Goal: Task Accomplishment & Management: Use online tool/utility

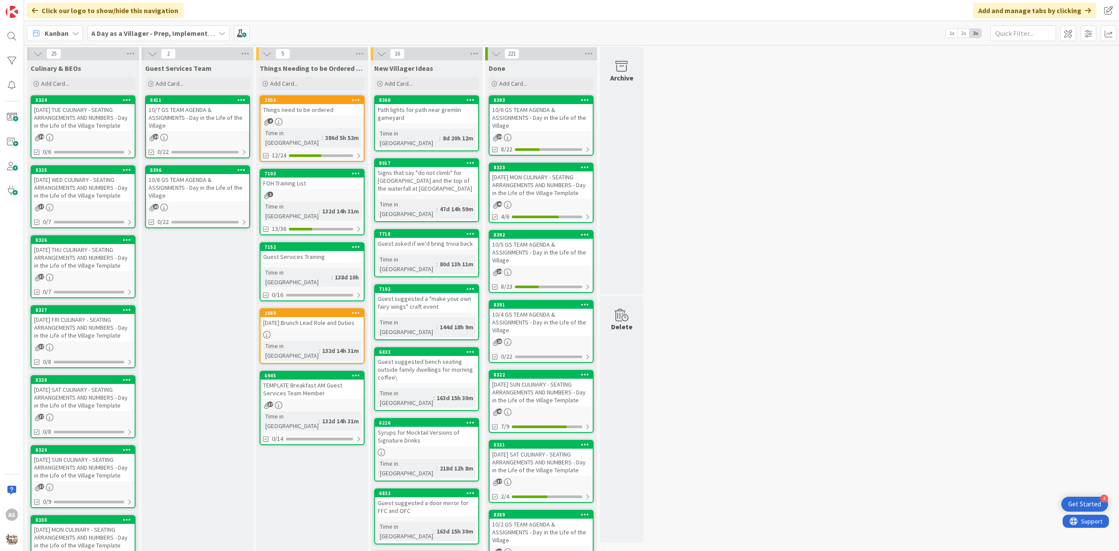
click at [62, 111] on div "[DATE] TUE CULINARY - SEATING ARRANGEMENTS AND NUMBERS - Day in the Life of the…" at bounding box center [82, 117] width 103 height 27
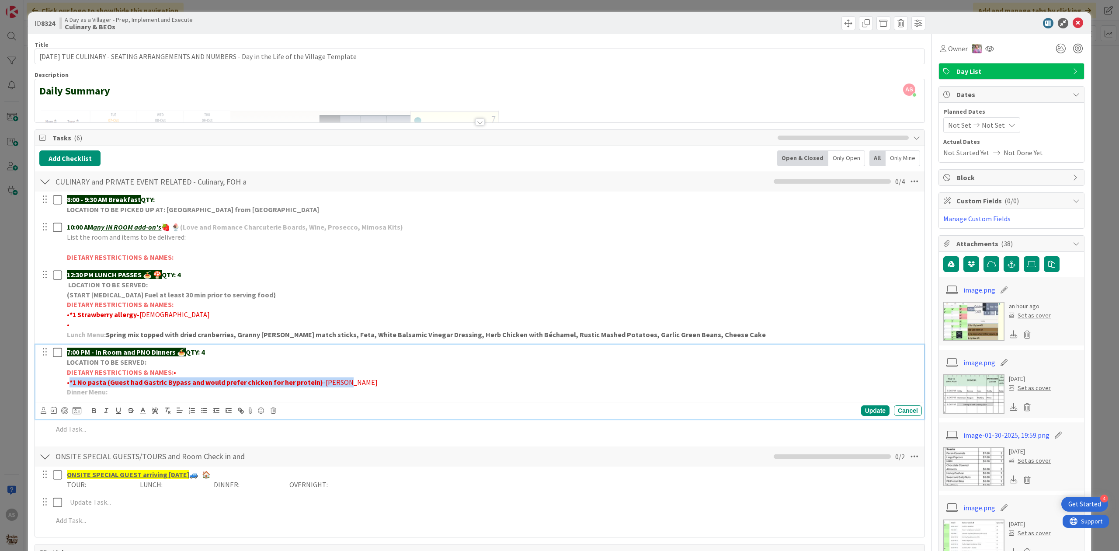
drag, startPoint x: 353, startPoint y: 385, endPoint x: 69, endPoint y: 385, distance: 284.1
click at [69, 385] on p "• *1 No pasta (Guest had Gastric Bypass and would prefer chicken for her protei…" at bounding box center [492, 382] width 851 height 10
copy p "*1 No pasta (Guest had Gastric Bypass and would prefer chicken for her protein)…"
click at [1027, 267] on icon at bounding box center [1031, 263] width 9 height 7
click at [1024, 256] on input "file" at bounding box center [1024, 256] width 0 height 0
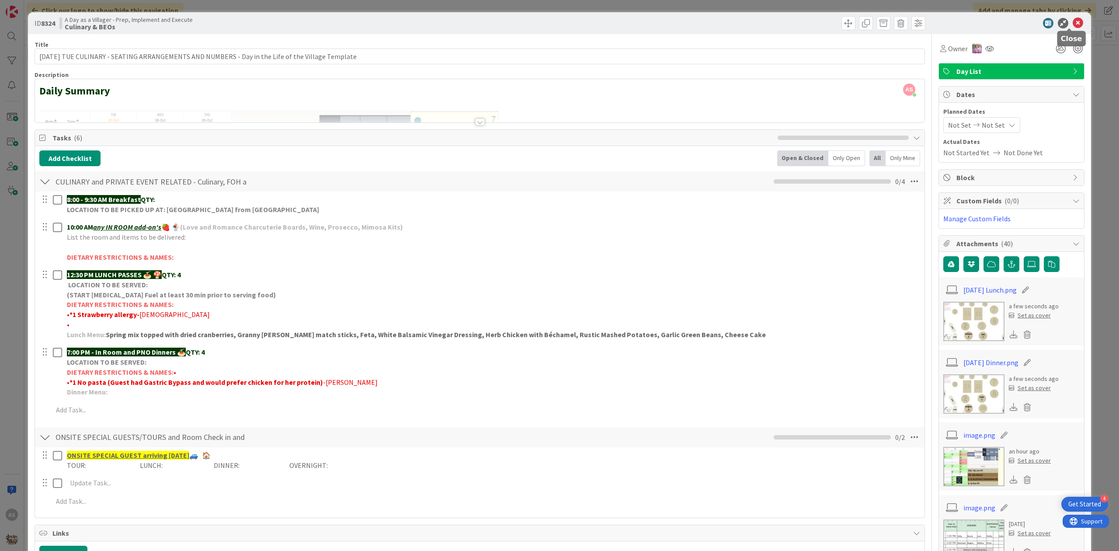
click at [1072, 25] on icon at bounding box center [1077, 23] width 10 height 10
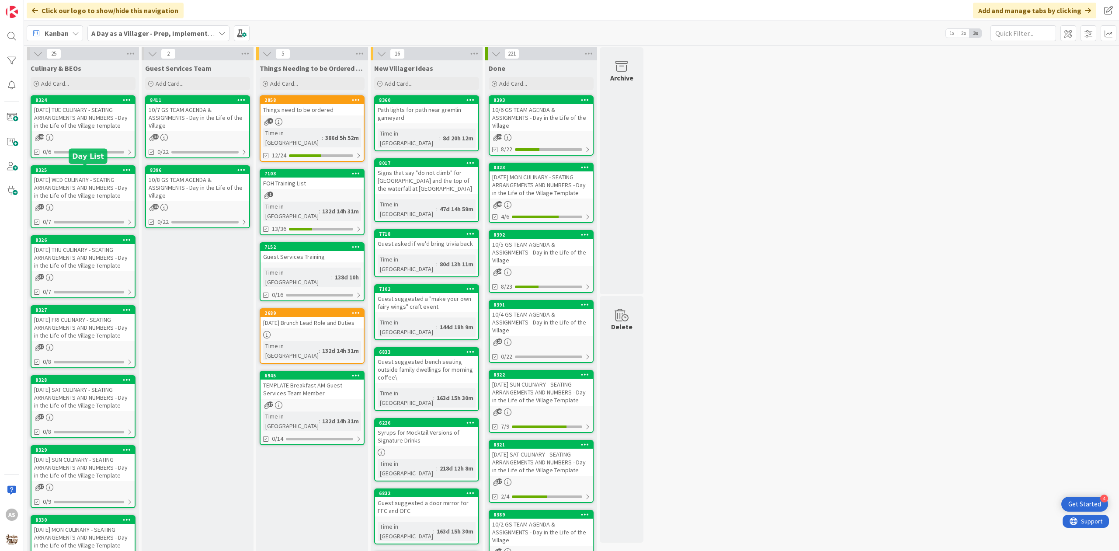
click at [81, 193] on div "[DATE] WED CULINARY - SEATING ARRANGEMENTS AND NUMBERS - Day in the Life of the…" at bounding box center [82, 187] width 103 height 27
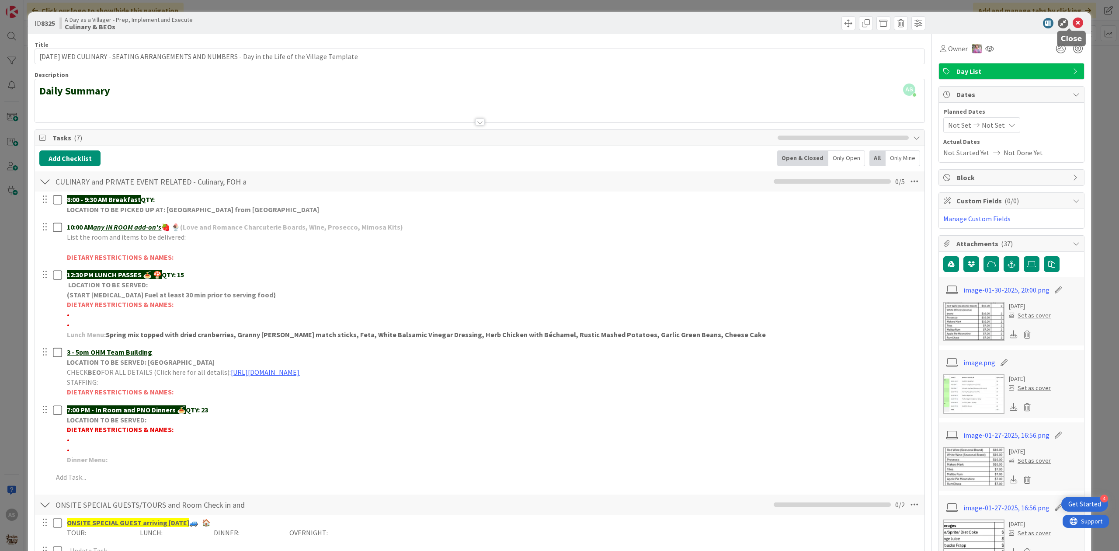
click at [1072, 25] on icon at bounding box center [1077, 23] width 10 height 10
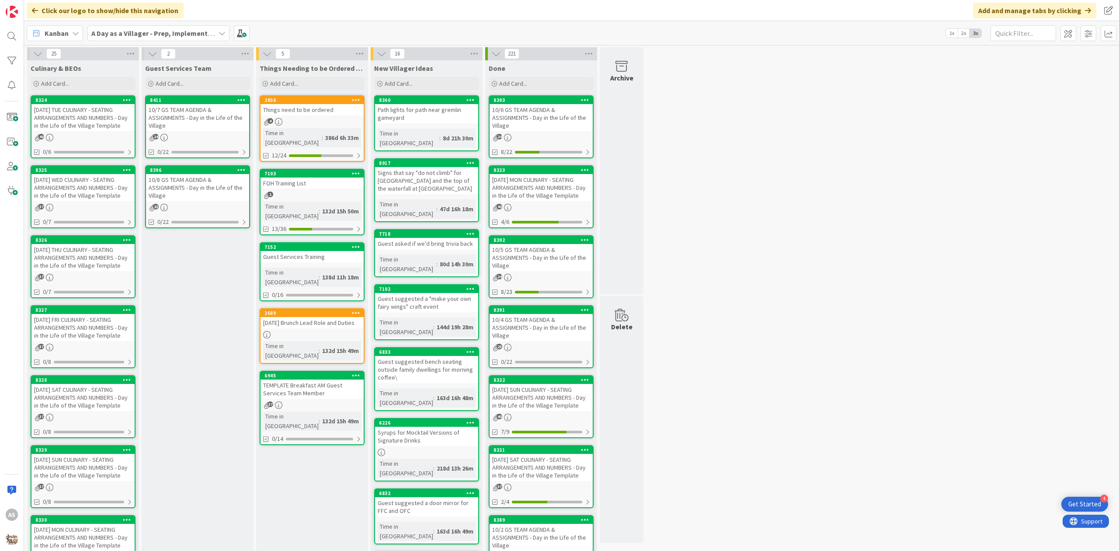
click at [181, 121] on div "10/7 GS TEAM AGENDA & ASSIGNMENTS - Day in the Life of the Village" at bounding box center [197, 117] width 103 height 27
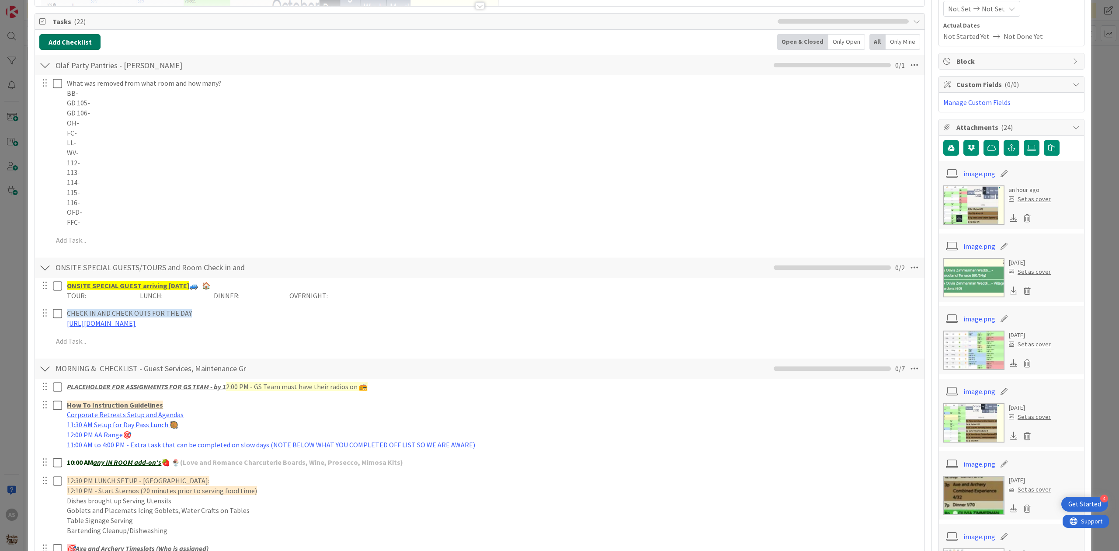
scroll to position [58, 0]
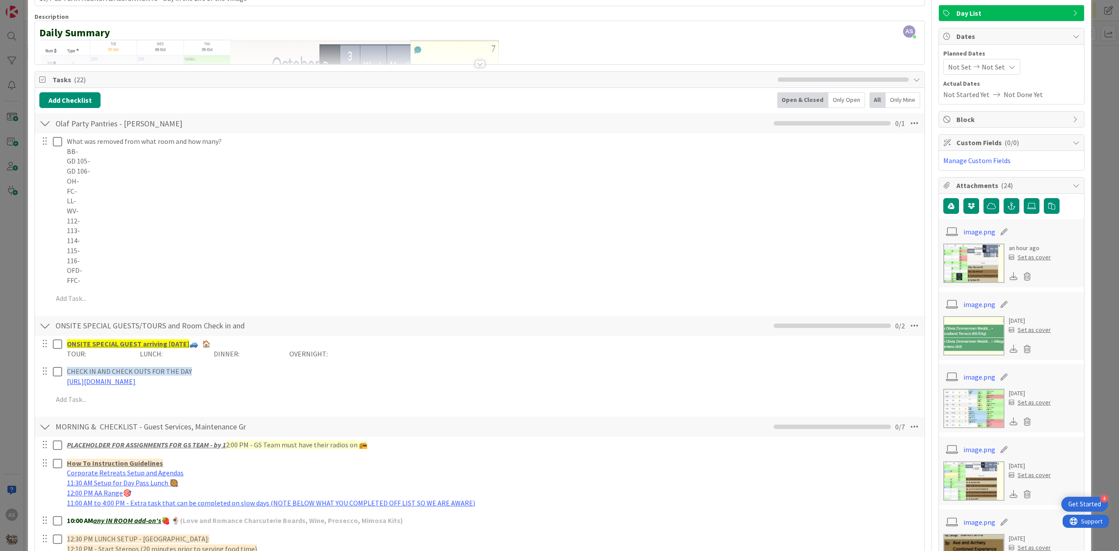
click at [478, 66] on div at bounding box center [480, 63] width 10 height 7
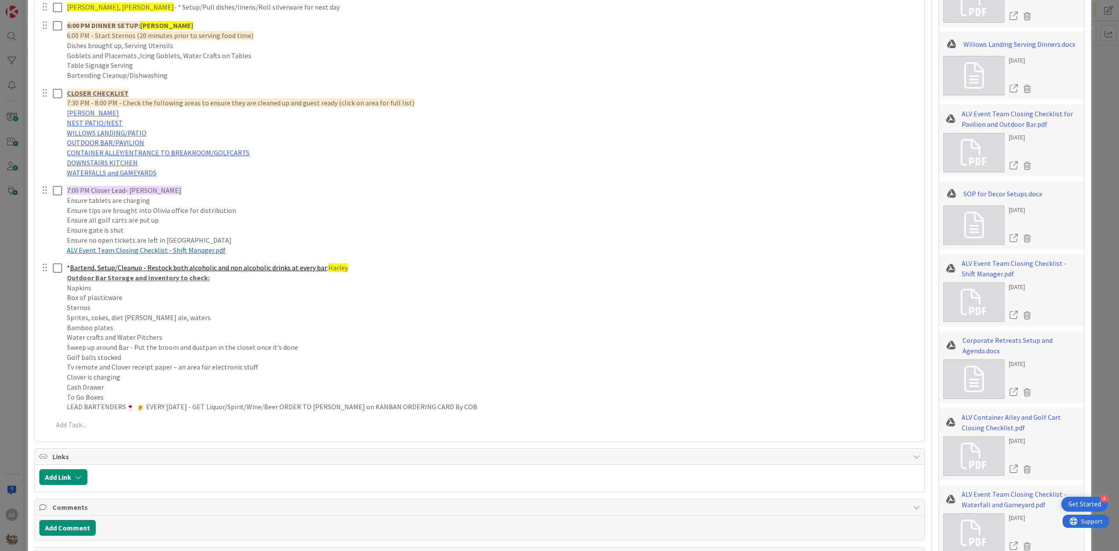
scroll to position [1588, 0]
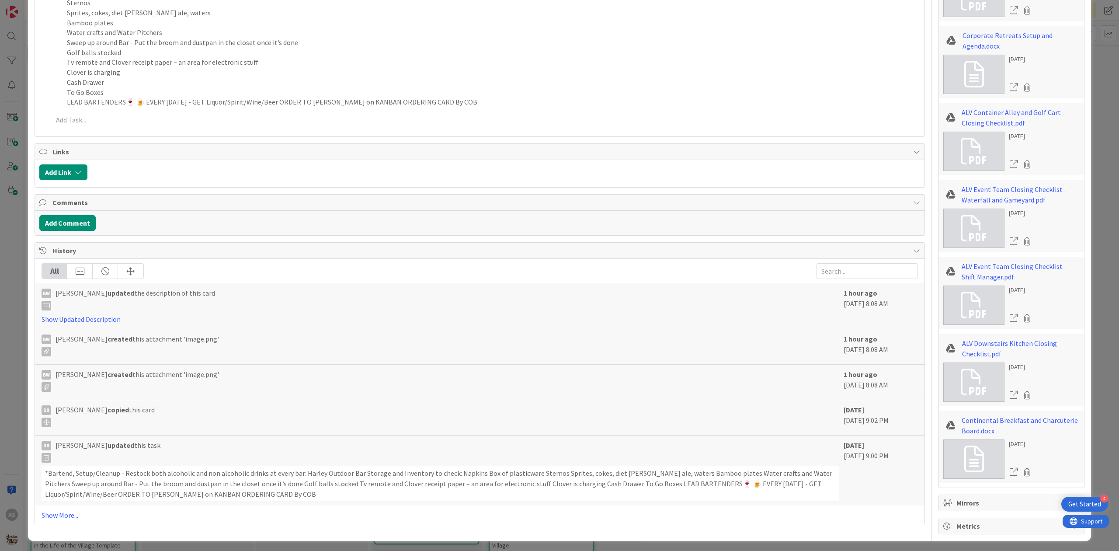
drag, startPoint x: 830, startPoint y: 409, endPoint x: 911, endPoint y: 434, distance: 84.1
click at [911, 434] on div "DB [PERSON_NAME] copied this card [DATE] [DATE] 9:02 PM" at bounding box center [479, 417] width 889 height 35
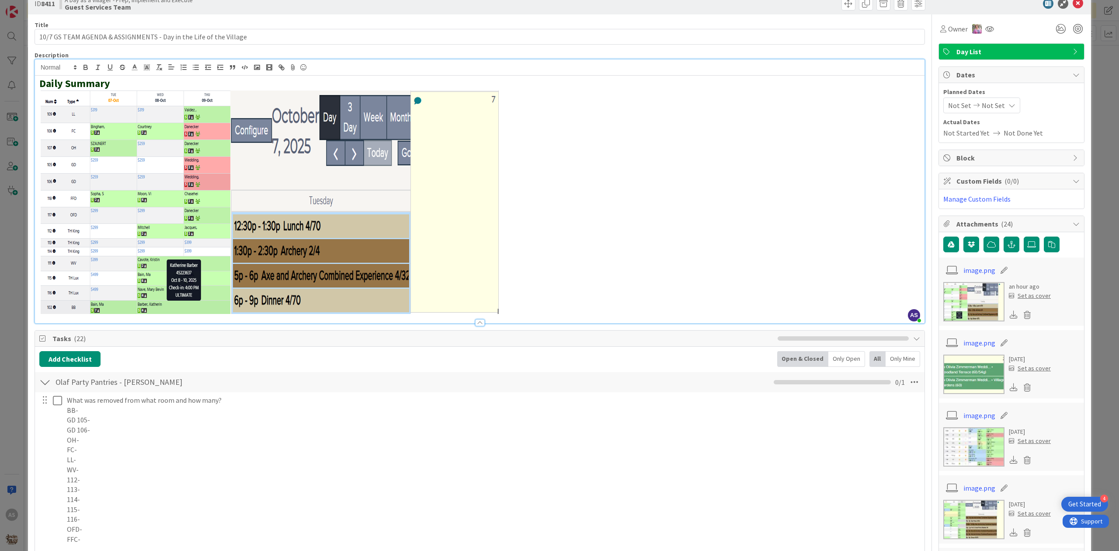
scroll to position [0, 0]
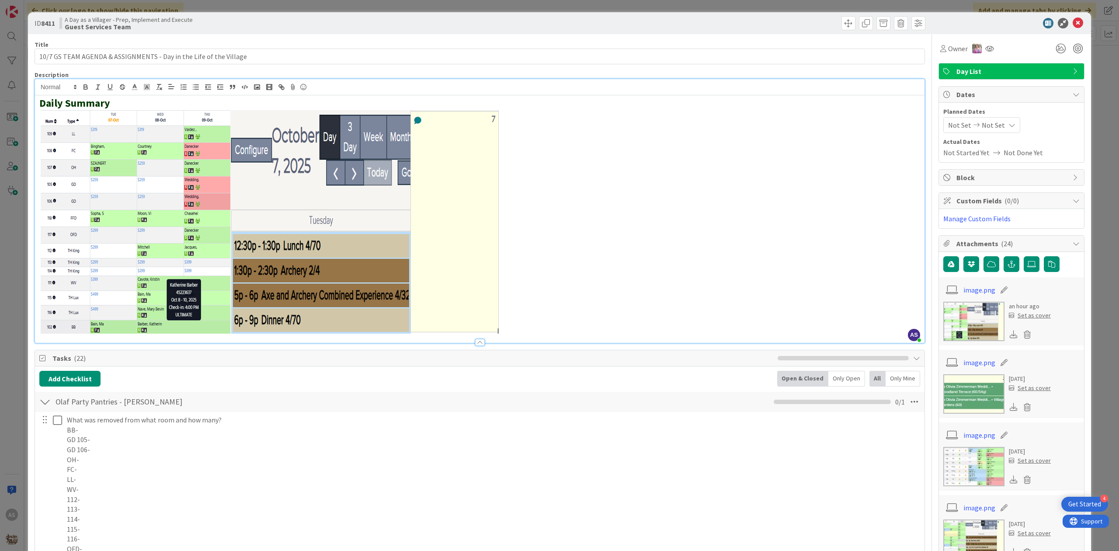
click at [1072, 22] on icon at bounding box center [1077, 23] width 10 height 10
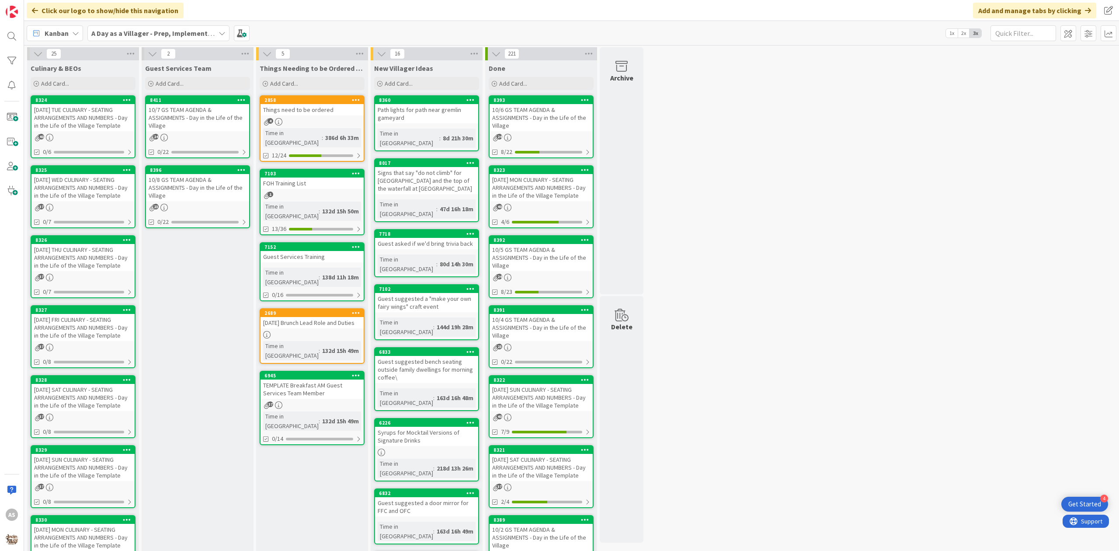
click at [57, 185] on div "[DATE] WED CULINARY - SEATING ARRANGEMENTS AND NUMBERS - Day in the Life of the…" at bounding box center [82, 187] width 103 height 27
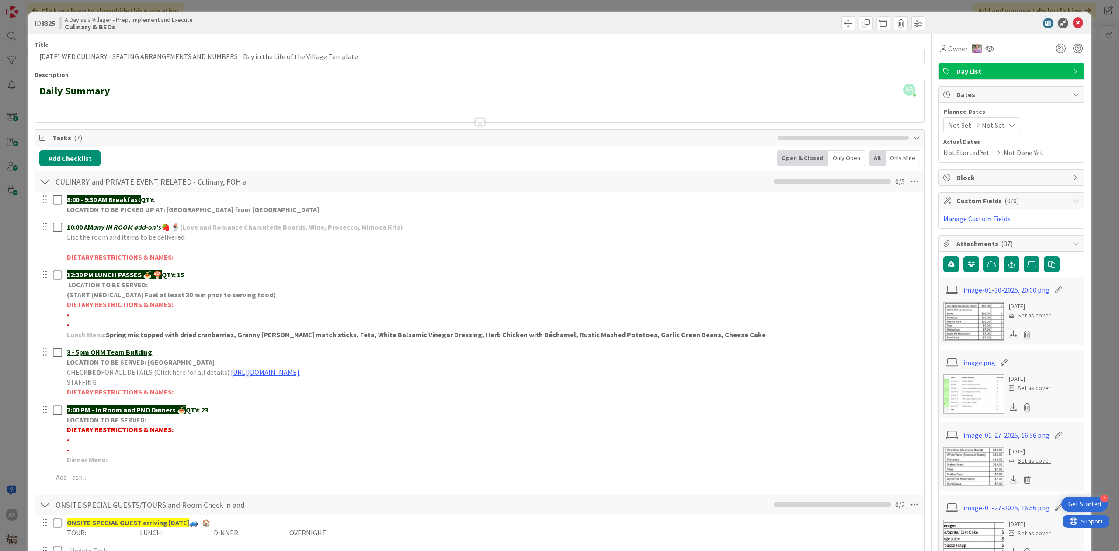
click at [1072, 28] on div "ID 8325 A Day as a Villager - Prep, Implement and Execute Culinary & BEOs" at bounding box center [559, 23] width 1063 height 22
click at [1072, 25] on icon at bounding box center [1077, 23] width 10 height 10
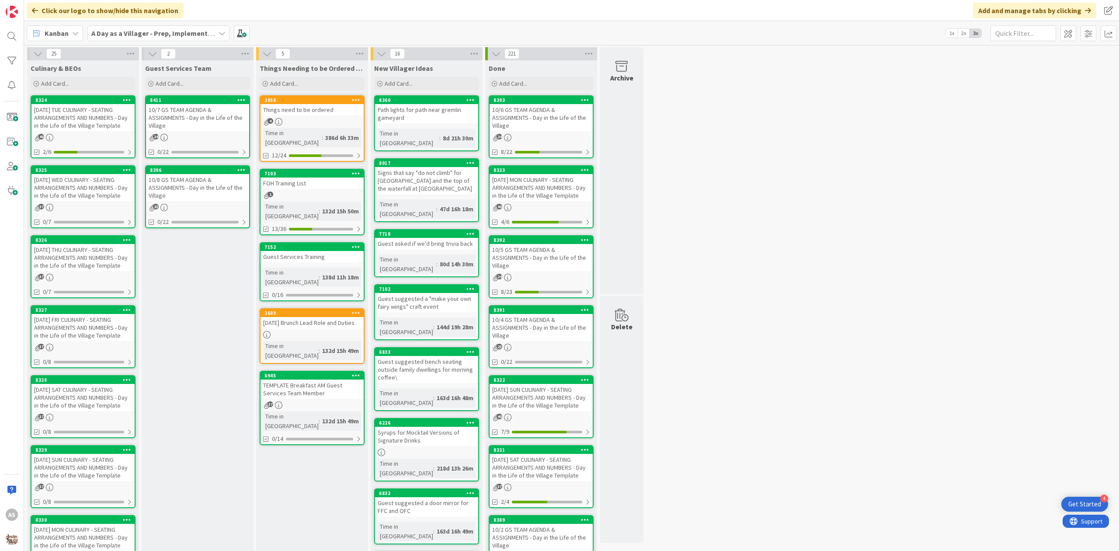
click at [82, 196] on div "[DATE] WED CULINARY - SEATING ARRANGEMENTS AND NUMBERS - Day in the Life of the…" at bounding box center [82, 187] width 103 height 27
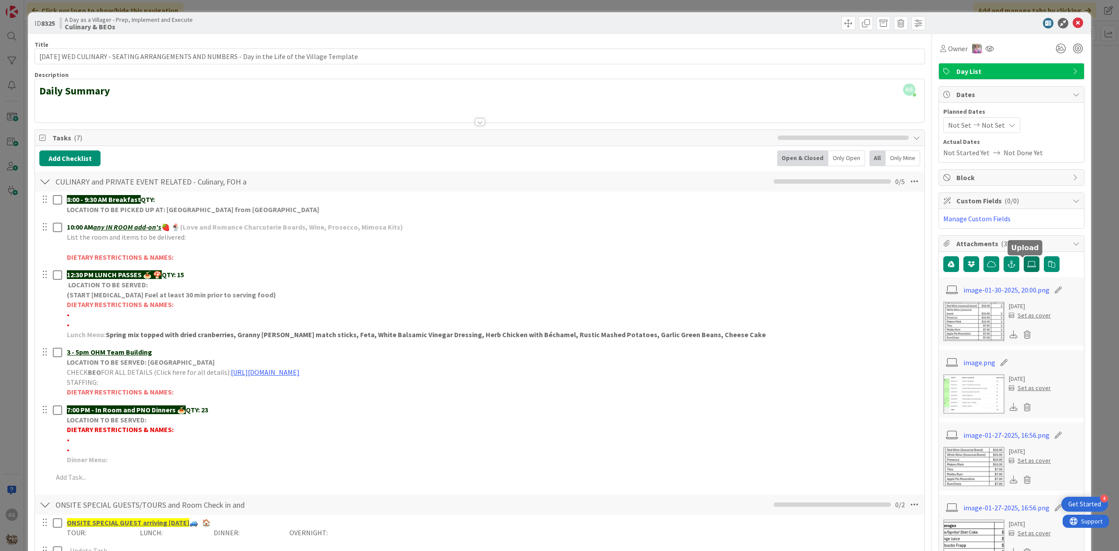
click at [1024, 270] on label at bounding box center [1032, 264] width 16 height 16
click at [1024, 256] on input "file" at bounding box center [1024, 256] width 0 height 0
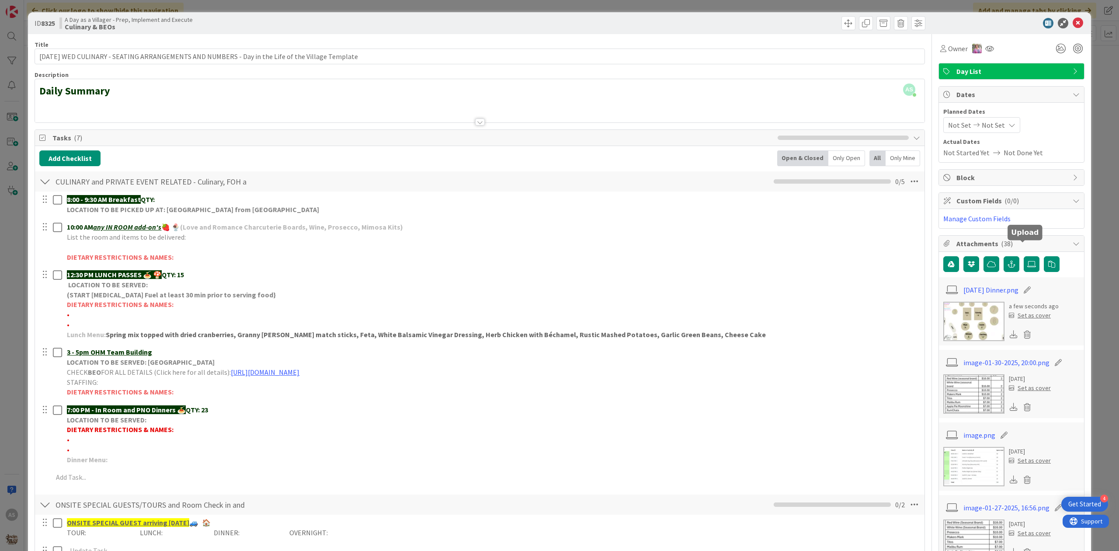
scroll to position [58, 0]
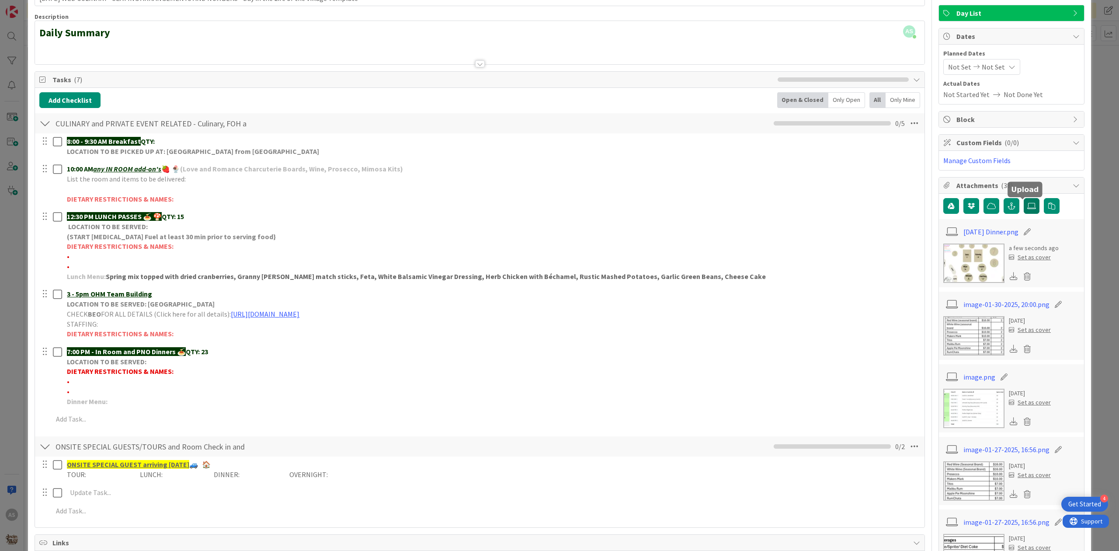
click at [1027, 209] on icon at bounding box center [1031, 205] width 9 height 7
click at [1024, 198] on input "file" at bounding box center [1024, 198] width 0 height 0
click at [1027, 207] on icon at bounding box center [1031, 205] width 9 height 7
click at [1024, 198] on input "file" at bounding box center [1024, 198] width 0 height 0
